Goal: Transaction & Acquisition: Purchase product/service

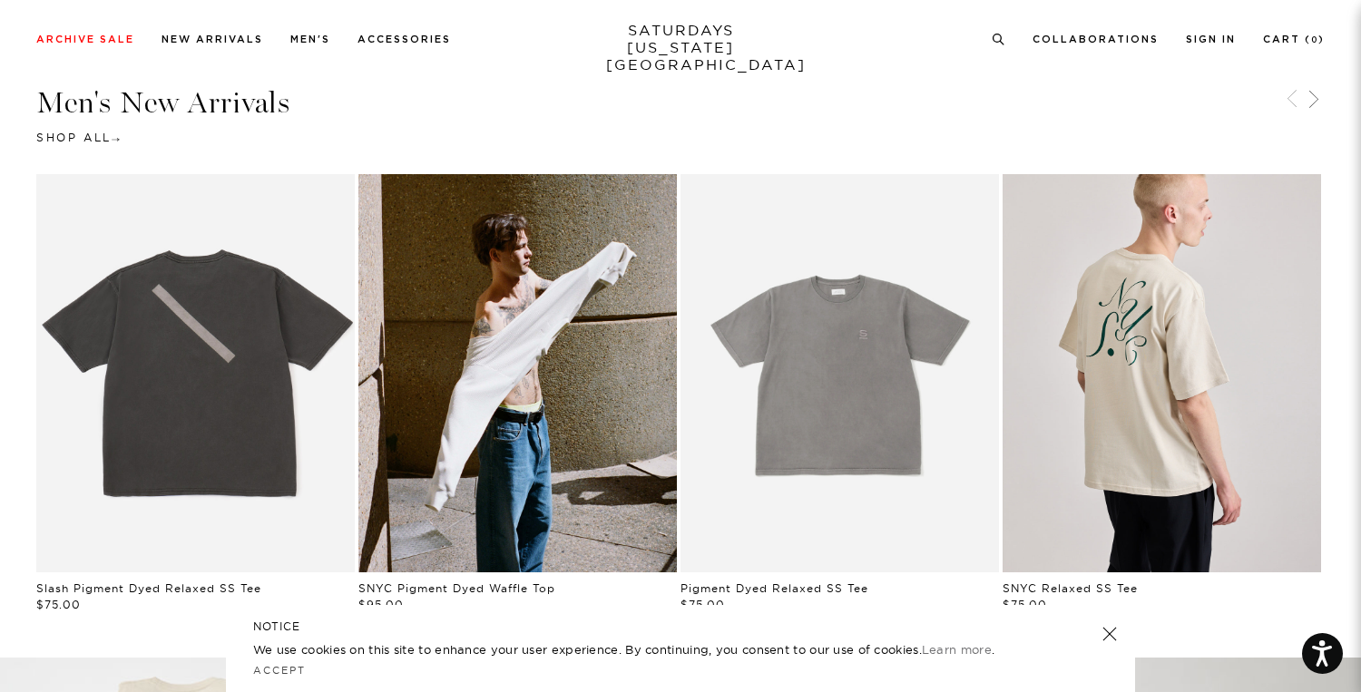
scroll to position [660, 0]
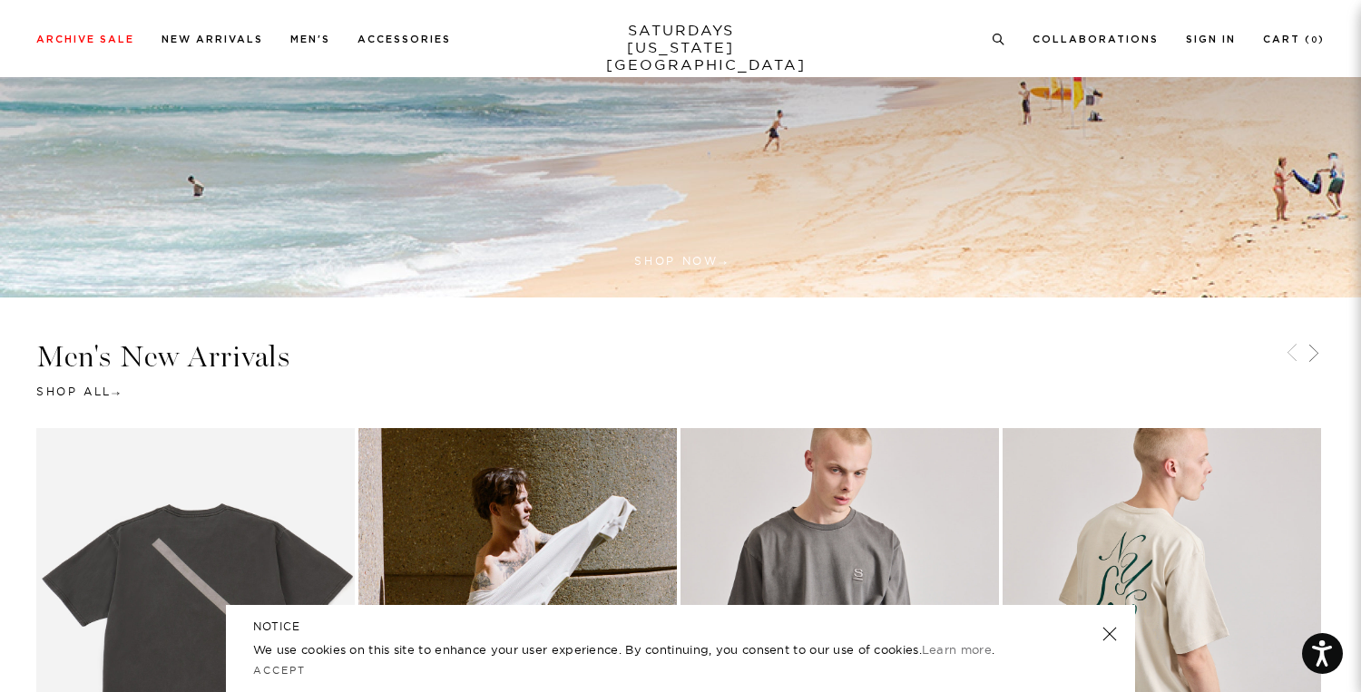
click at [814, 485] on link "Person wearing a gray t-shirt with a logo on a plain background" at bounding box center [840, 627] width 319 height 398
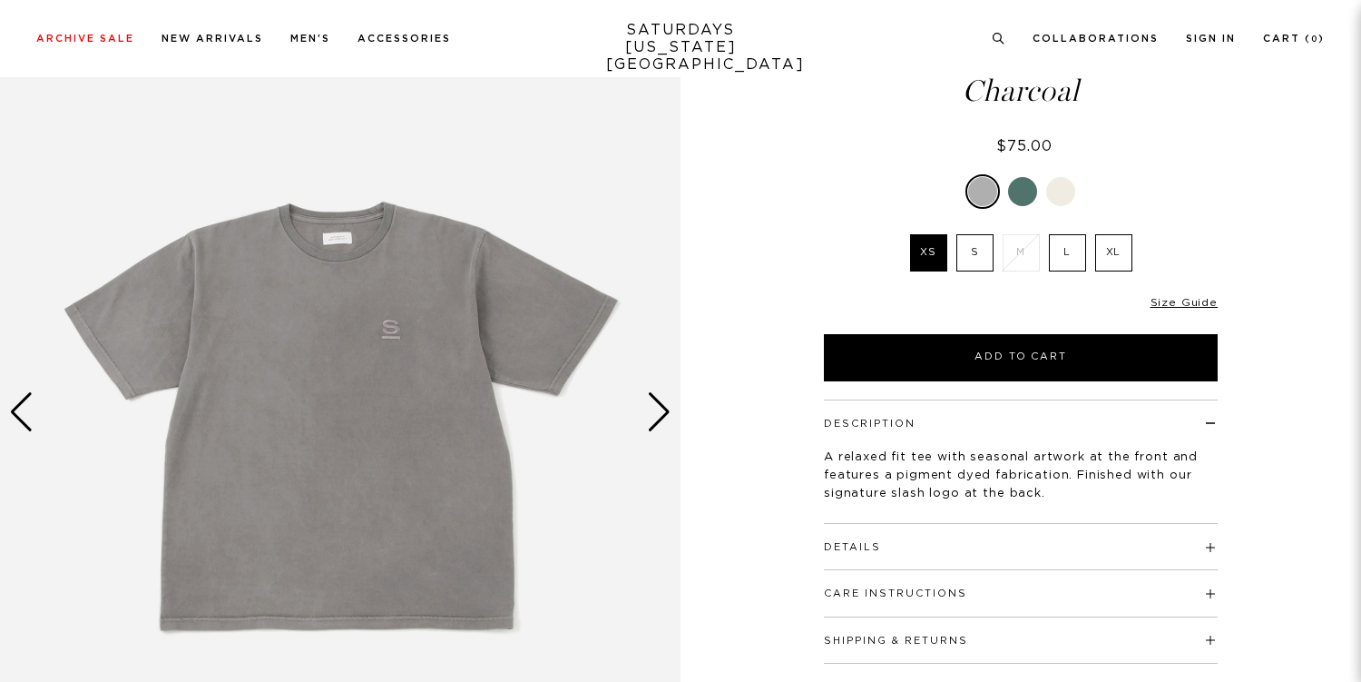
scroll to position [115, 0]
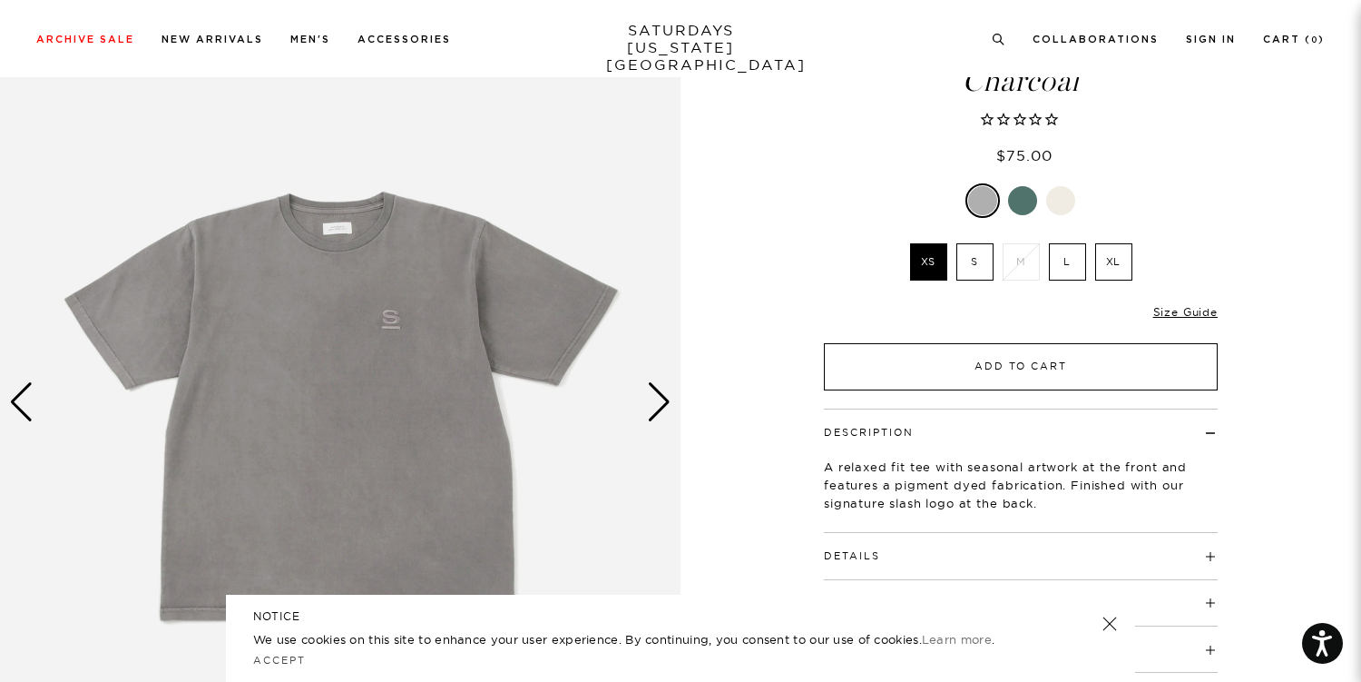
click at [1011, 358] on button "Add to Cart" at bounding box center [1021, 366] width 394 height 47
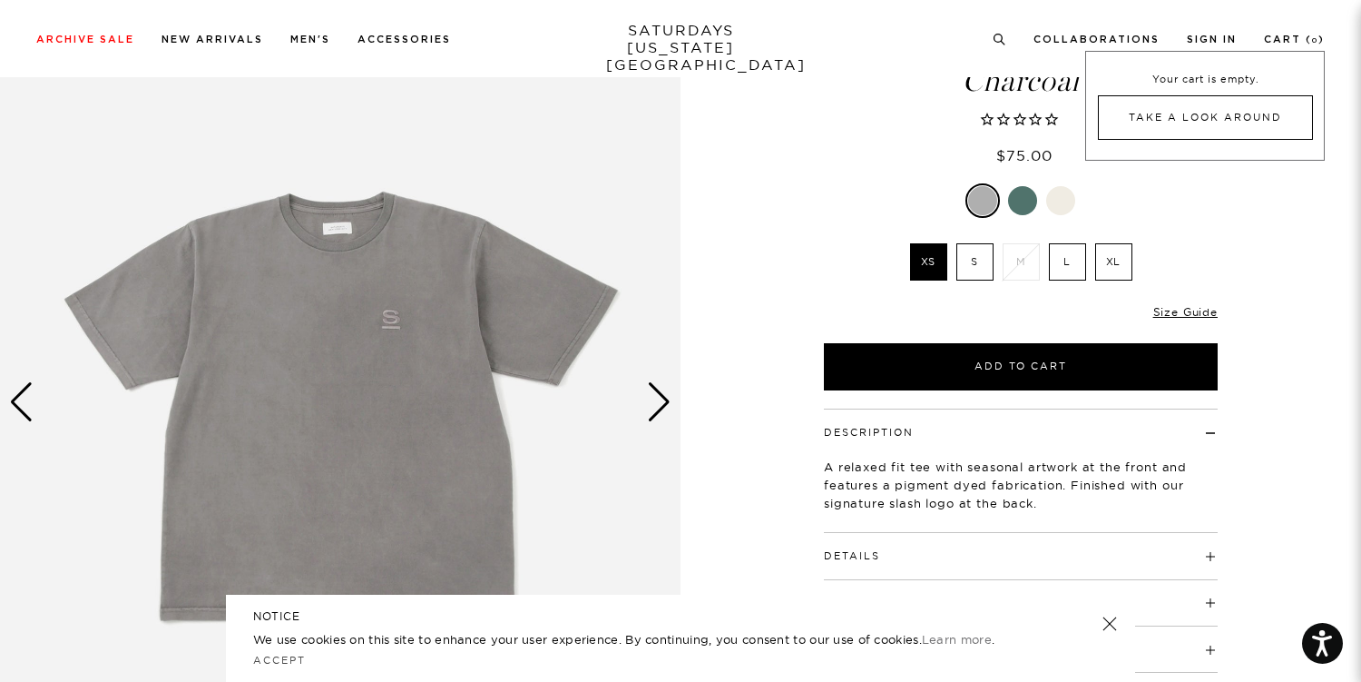
click at [1201, 130] on link "Take A Look Around" at bounding box center [1205, 117] width 215 height 44
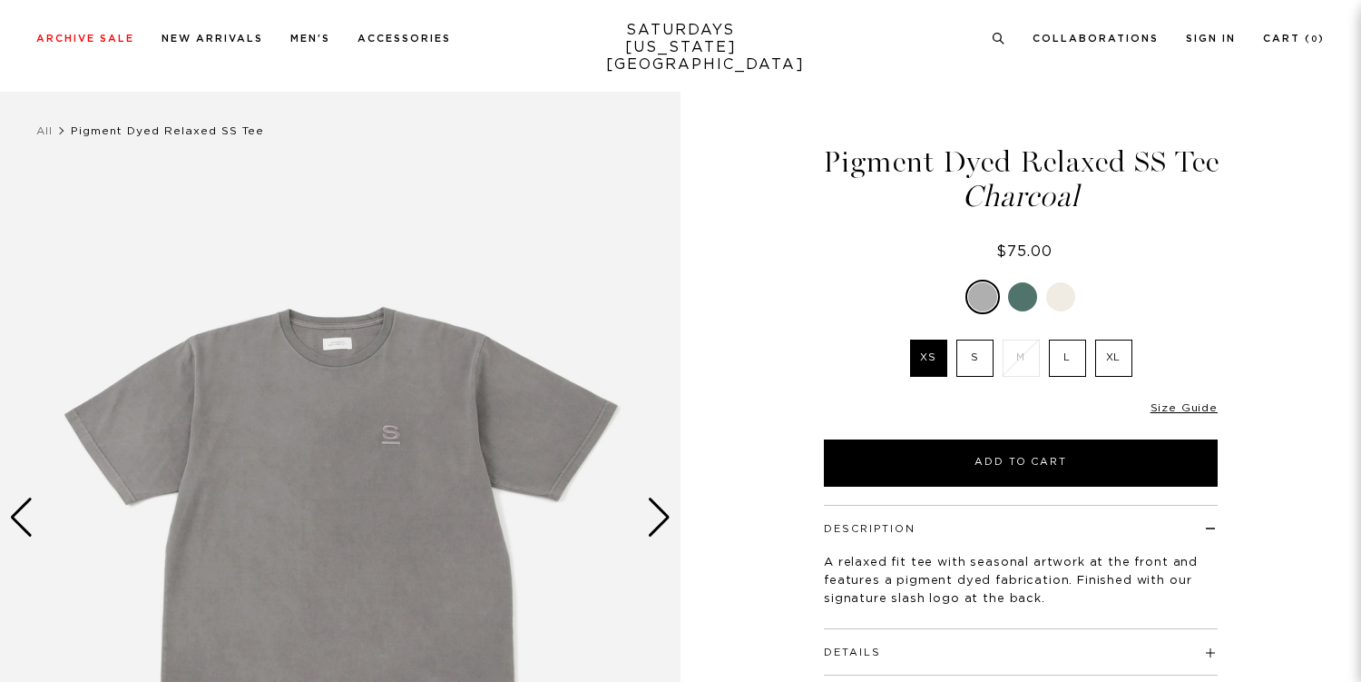
scroll to position [115, 0]
